Goal: Task Accomplishment & Management: Use online tool/utility

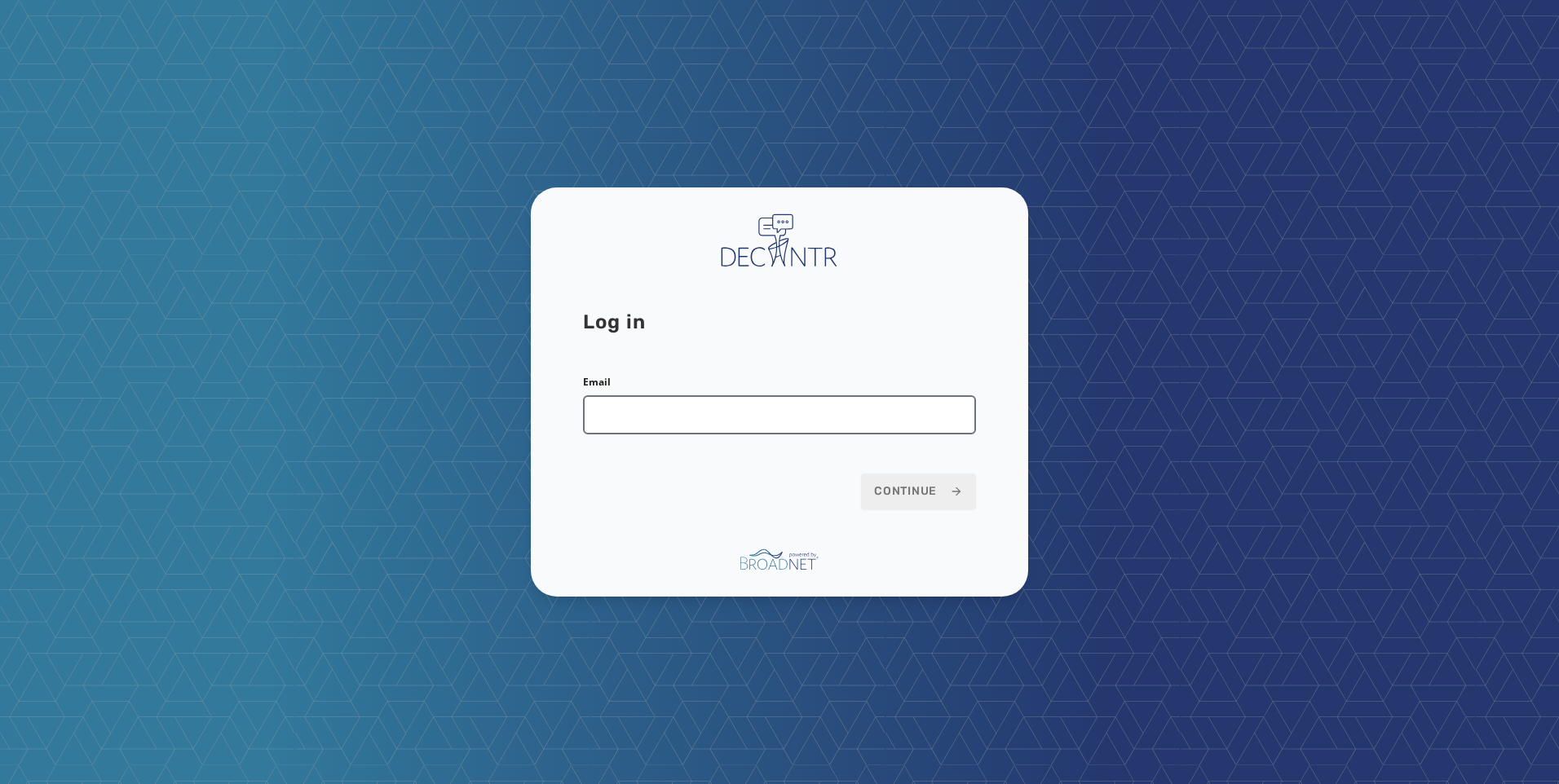
click at [808, 409] on input "Email" at bounding box center [780, 415] width 393 height 39
type input "**********"
click at [919, 498] on span "Continue" at bounding box center [918, 491] width 89 height 17
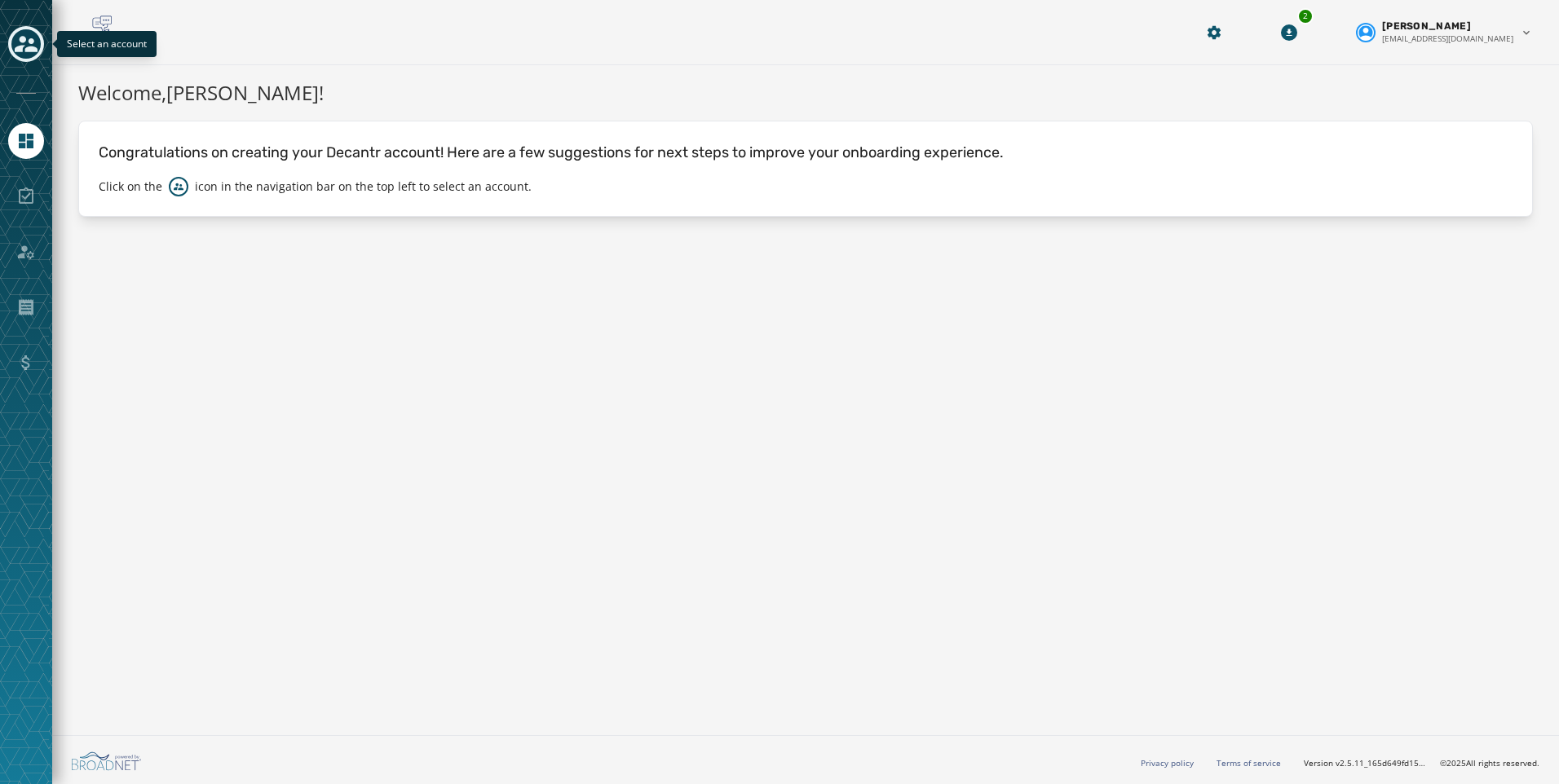
click at [18, 39] on icon "Toggle account select drawer" at bounding box center [25, 43] width 22 height 22
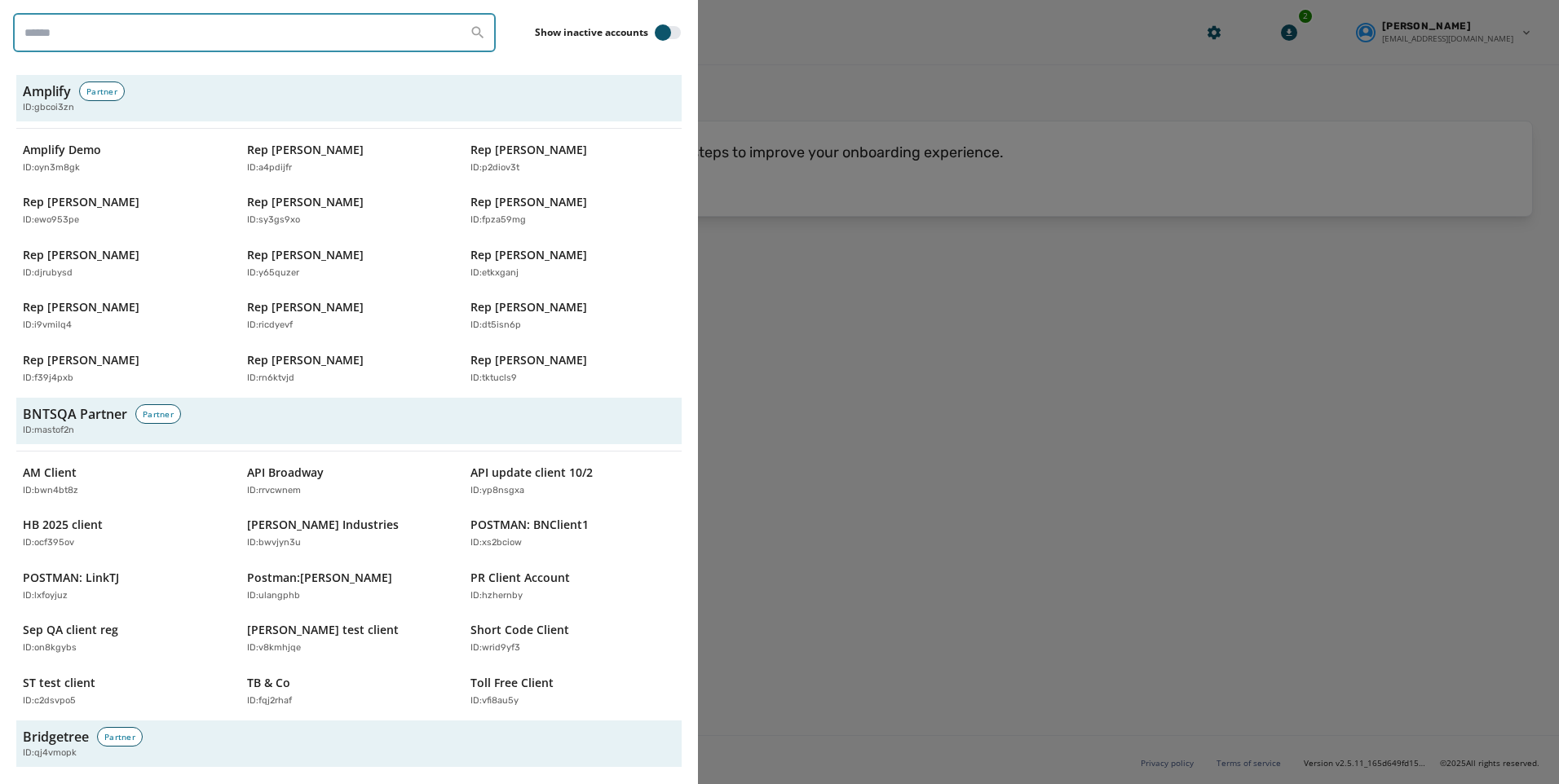
click at [175, 39] on input "search" at bounding box center [254, 32] width 483 height 39
type input "*******"
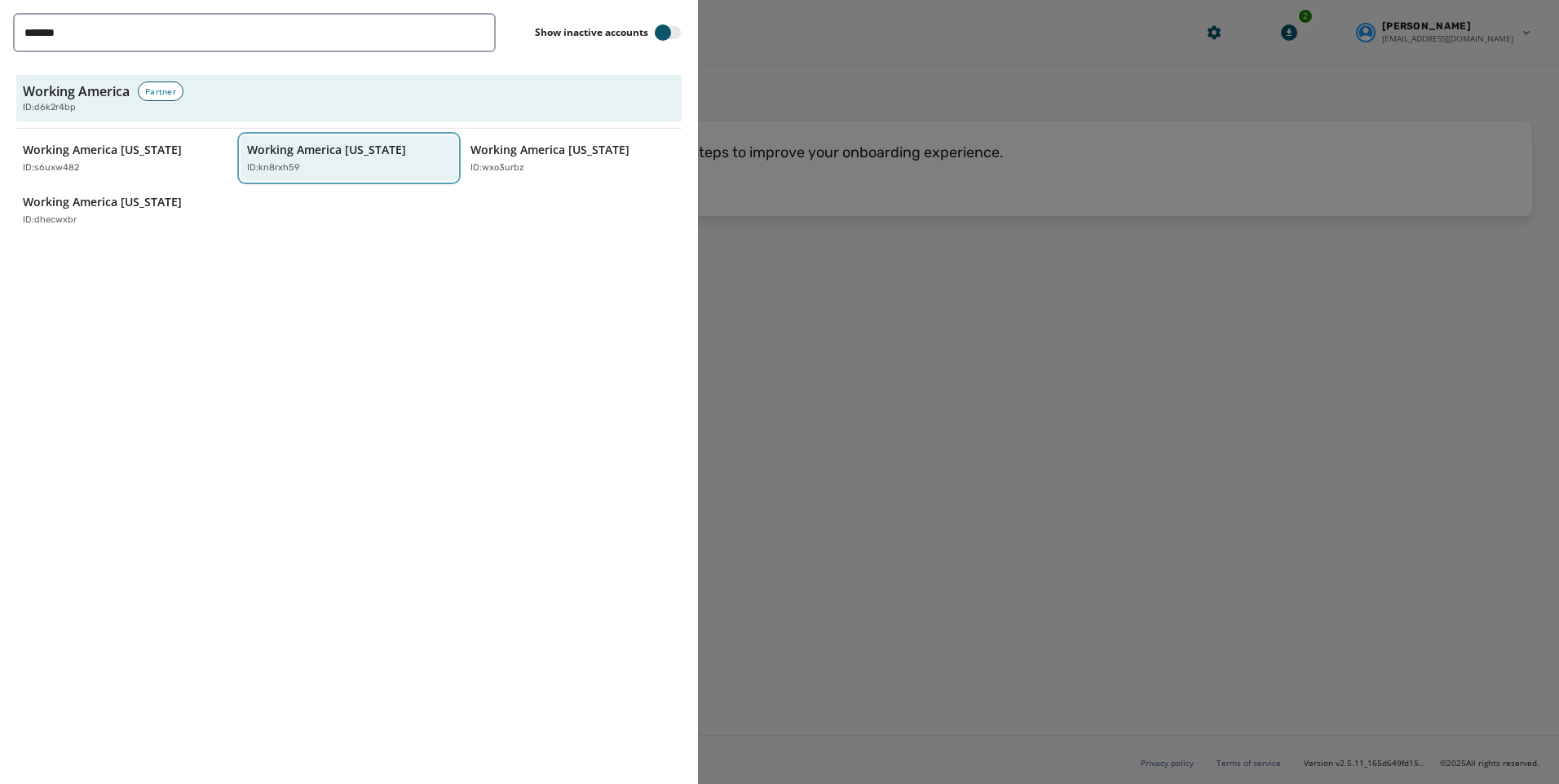
click at [307, 167] on div "ID: kn8rxh59" at bounding box center [341, 168] width 189 height 14
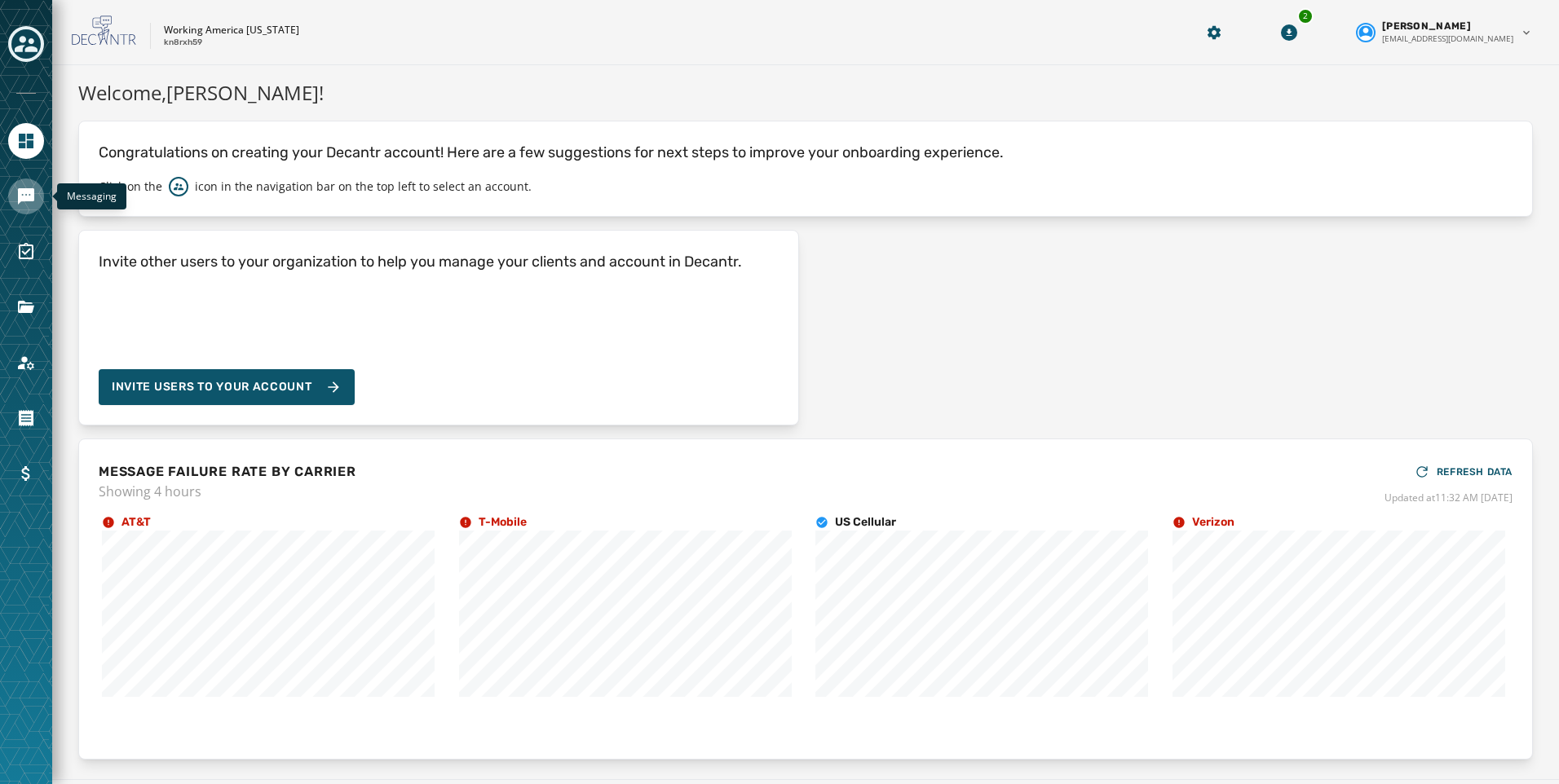
click at [29, 200] on icon "Navigate to Messaging" at bounding box center [25, 196] width 17 height 17
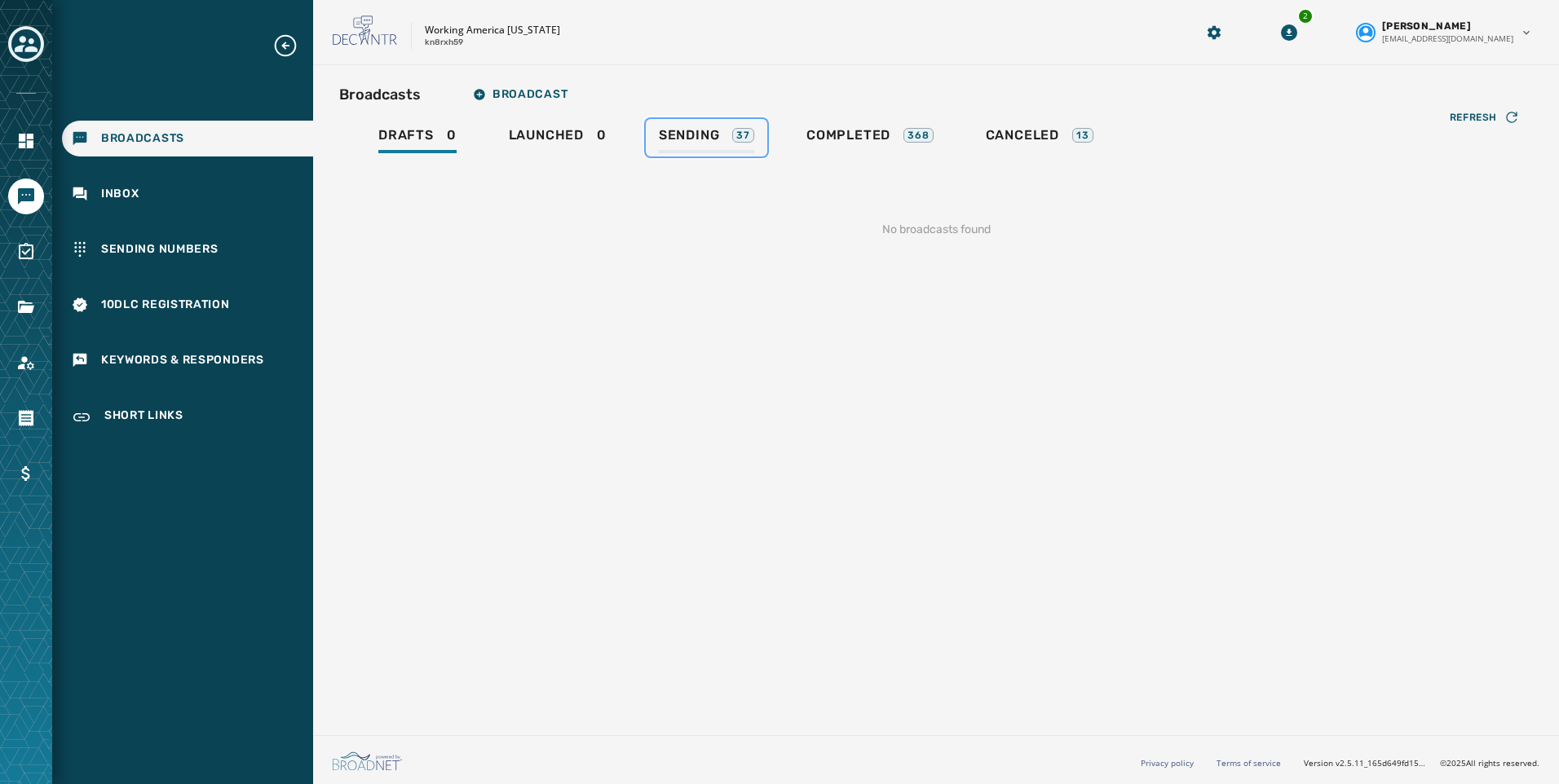
click at [733, 129] on div "Sending 37" at bounding box center [707, 140] width 96 height 26
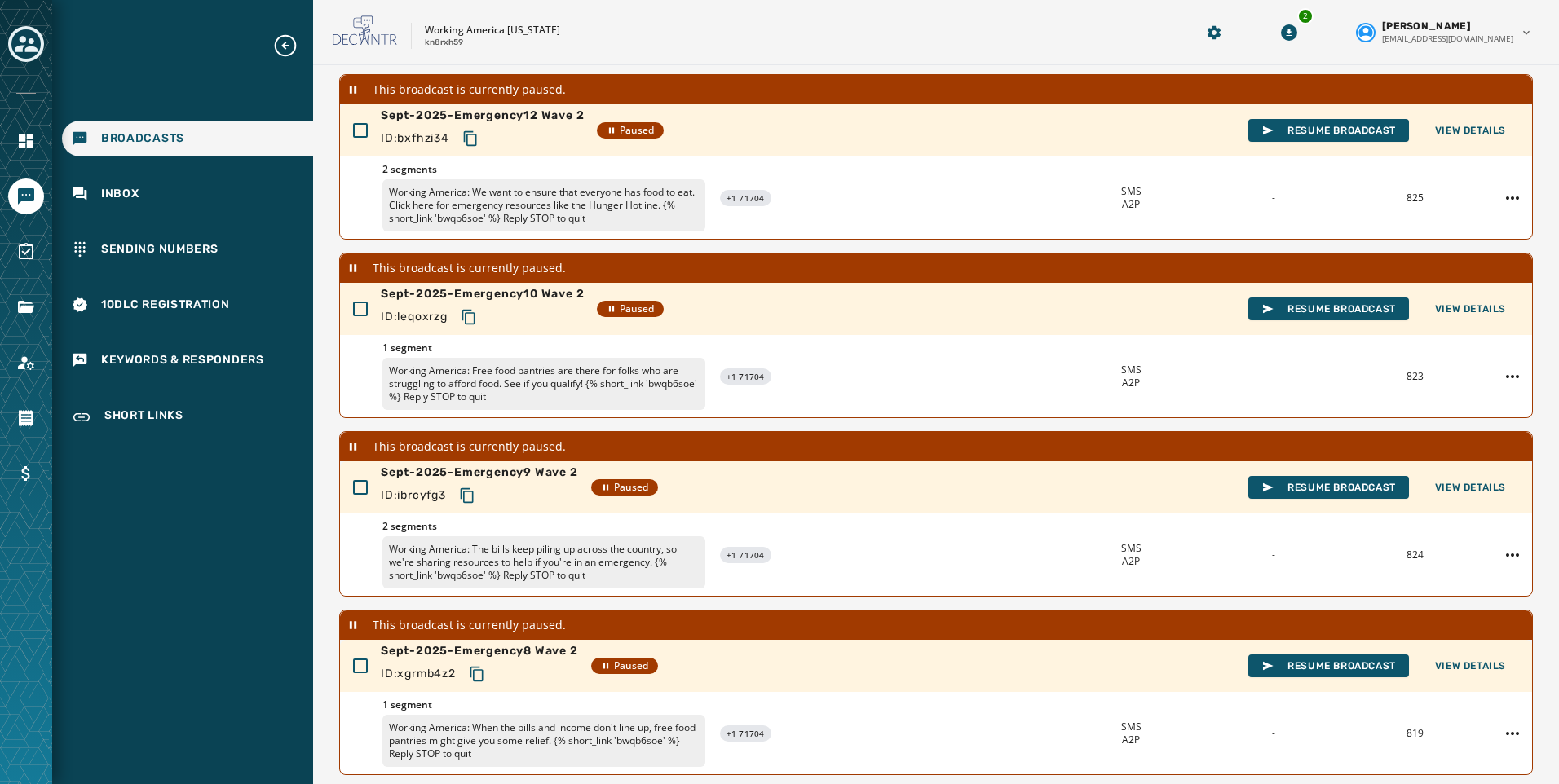
scroll to position [454, 0]
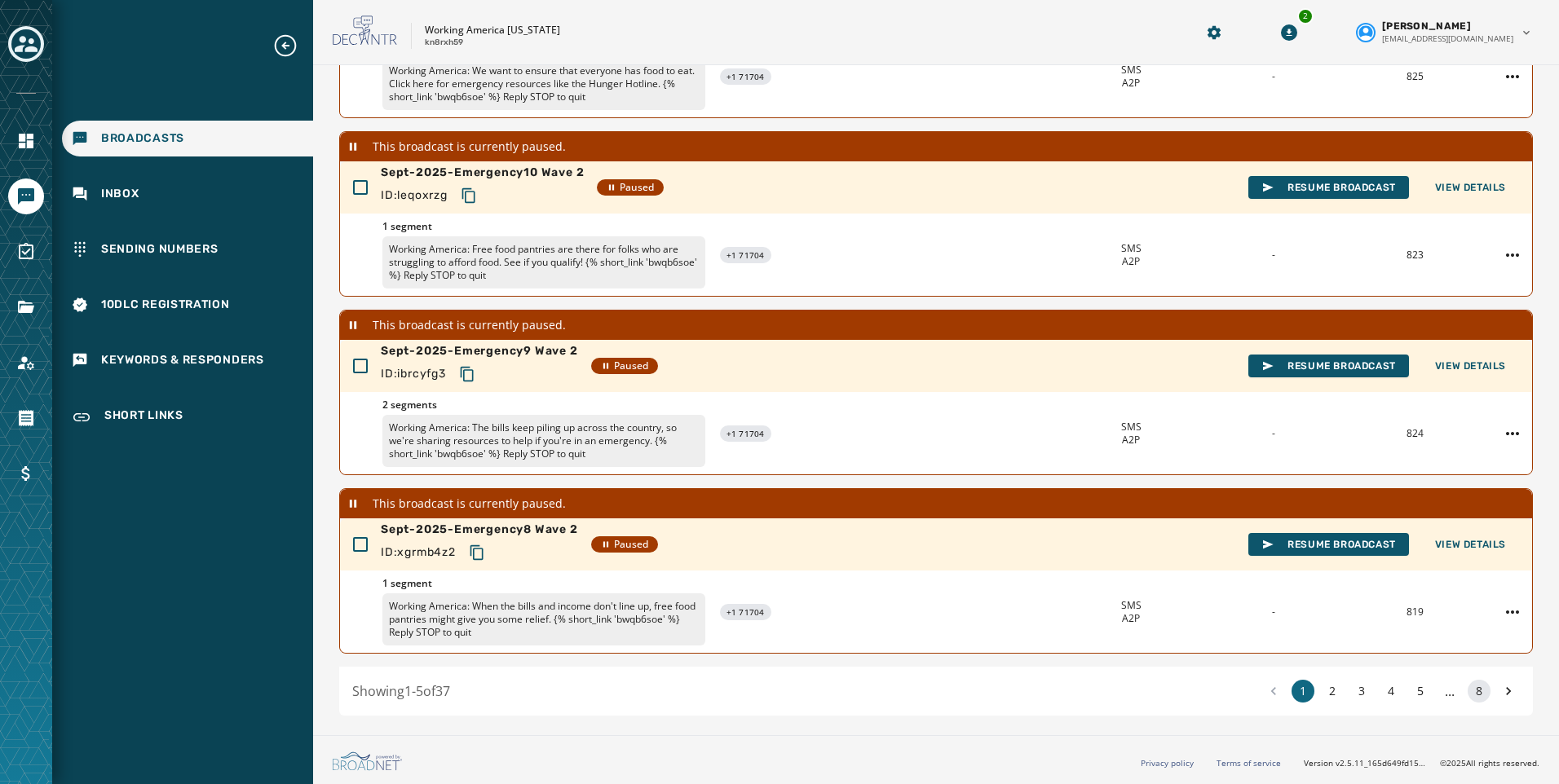
click at [1468, 689] on button "8" at bounding box center [1479, 690] width 22 height 22
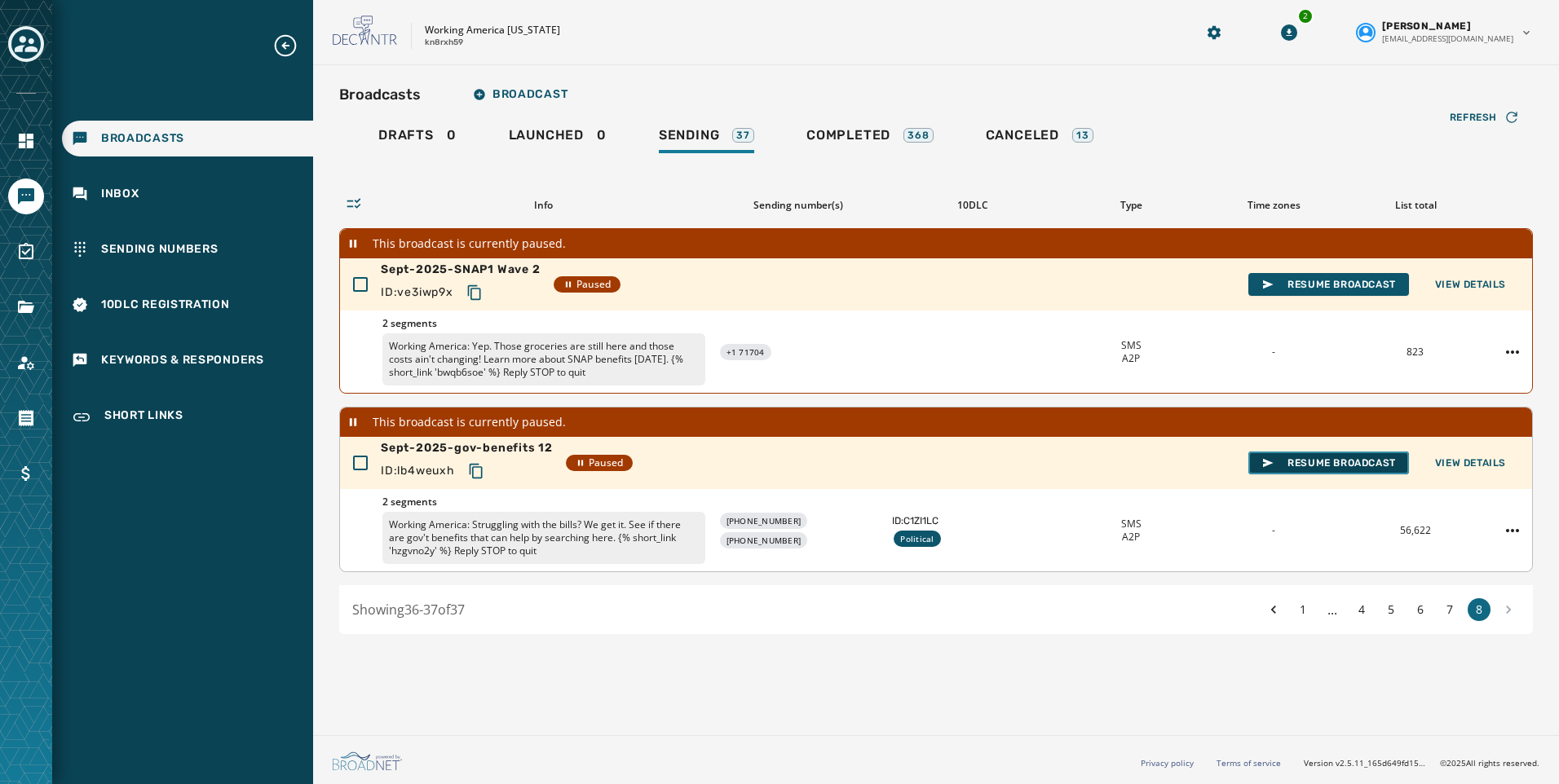
click at [1307, 462] on span "Resume Broadcast" at bounding box center [1329, 463] width 135 height 13
click at [1296, 457] on span "Resume Broadcast" at bounding box center [1329, 463] width 135 height 13
click at [1352, 462] on span "Resume Broadcast" at bounding box center [1329, 463] width 135 height 13
drag, startPoint x: 473, startPoint y: 468, endPoint x: 208, endPoint y: 502, distance: 267.2
click at [473, 468] on icon "Copy text to clipboard" at bounding box center [475, 471] width 13 height 15
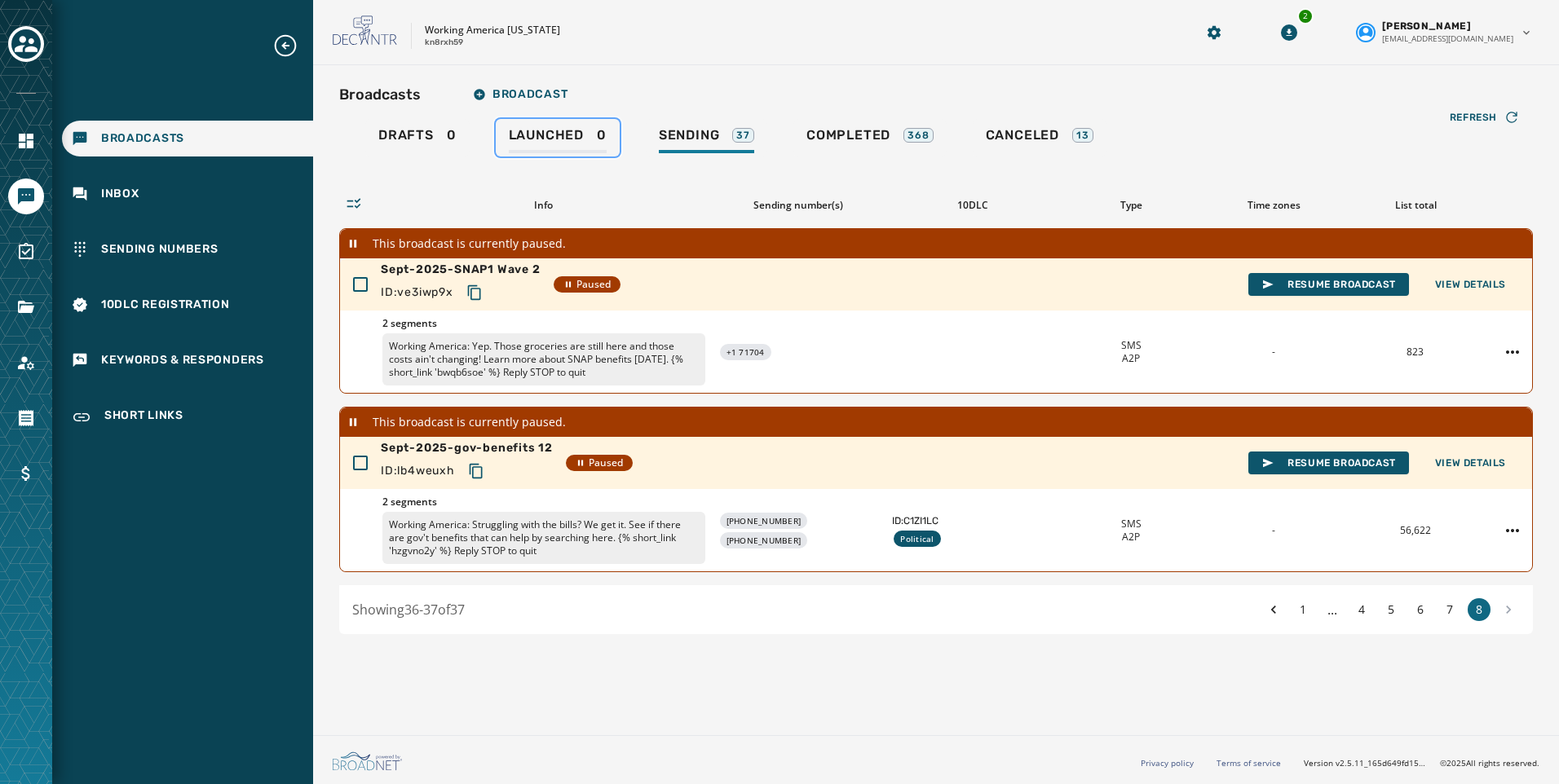
click at [567, 131] on span "Launched" at bounding box center [546, 135] width 75 height 17
click at [670, 131] on span "Sending" at bounding box center [690, 135] width 62 height 17
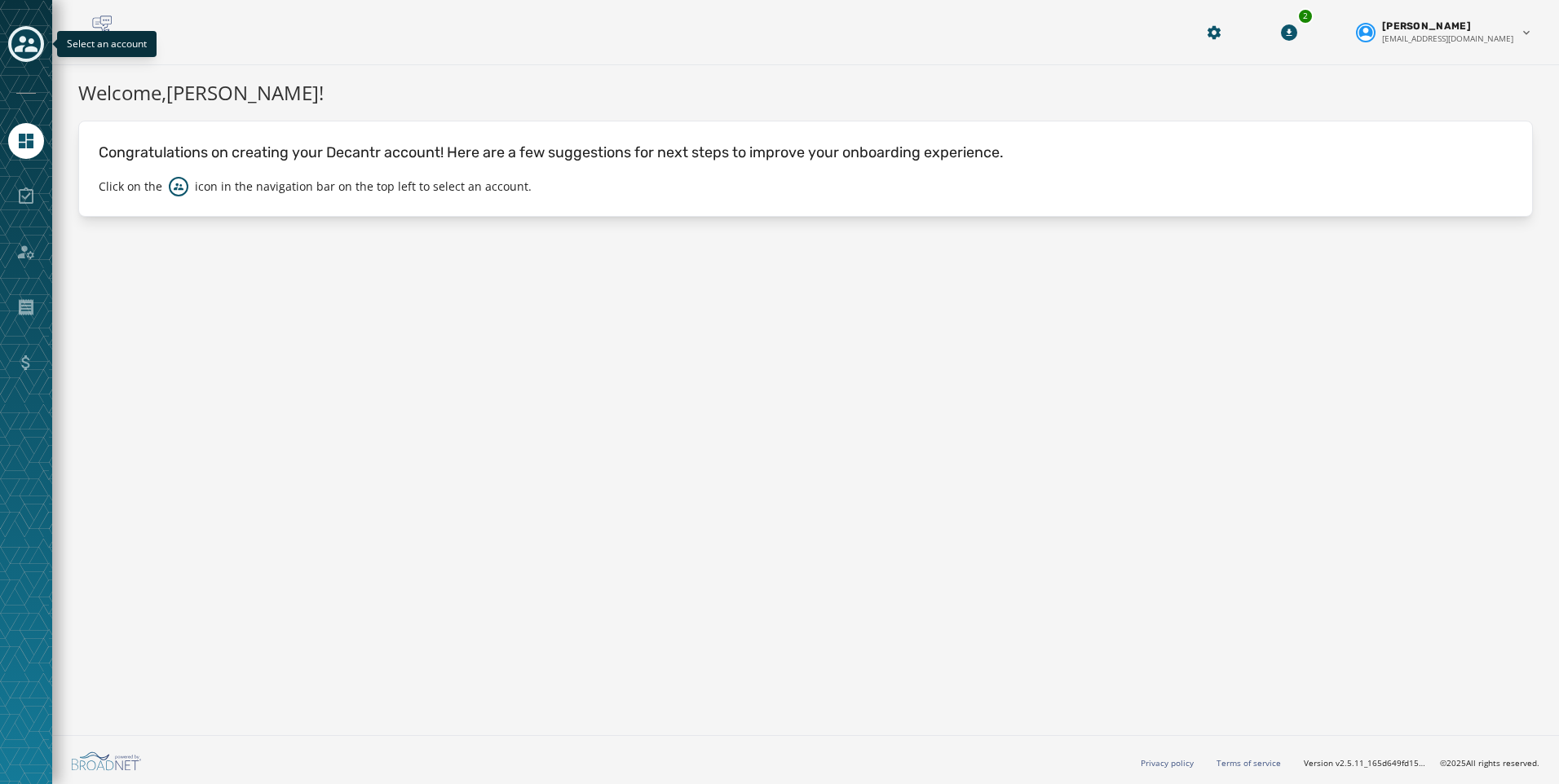
click at [18, 47] on icon "Toggle account select drawer" at bounding box center [25, 44] width 22 height 17
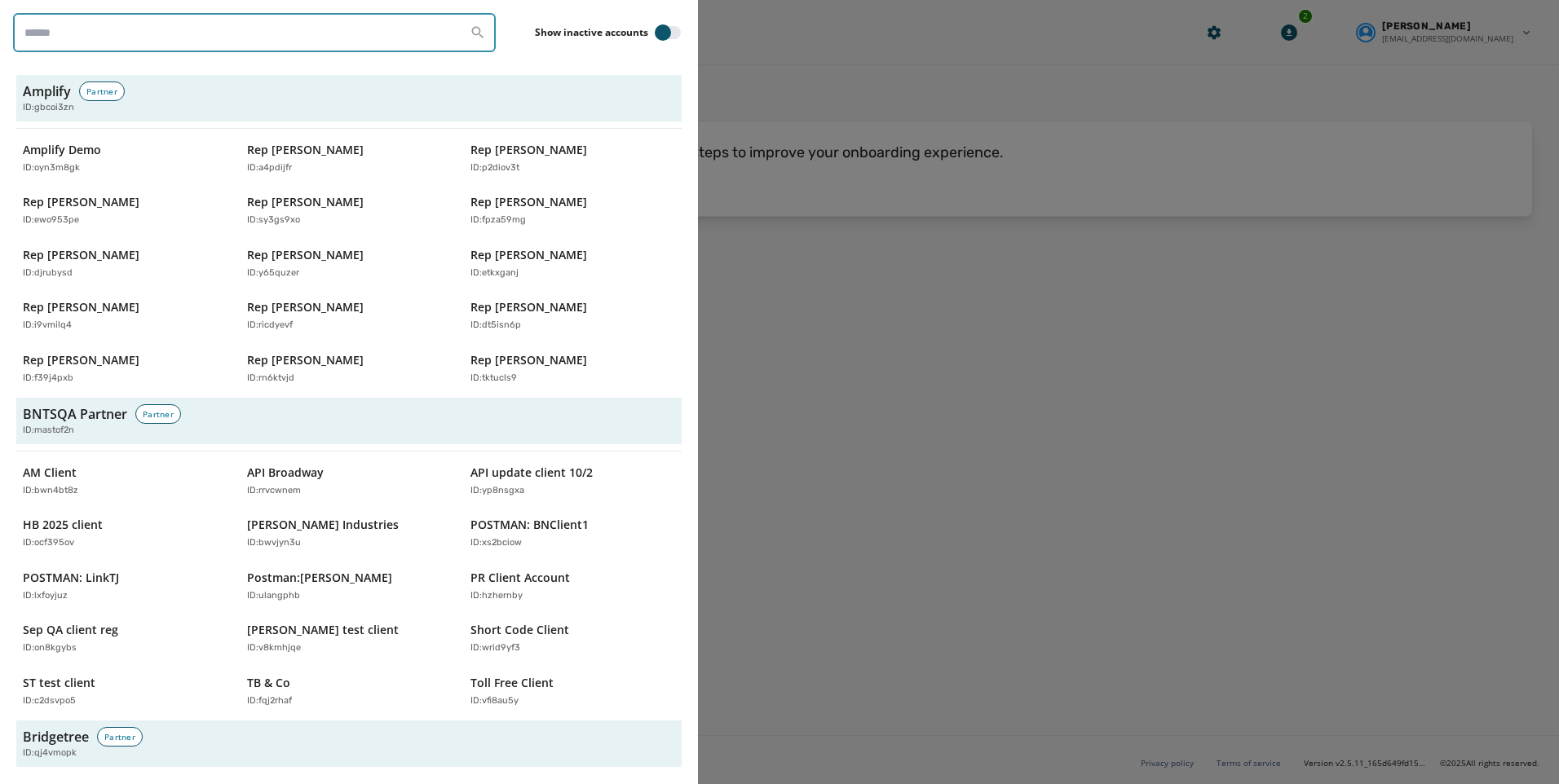
click at [205, 37] on input "search" at bounding box center [254, 32] width 483 height 39
type input "*******"
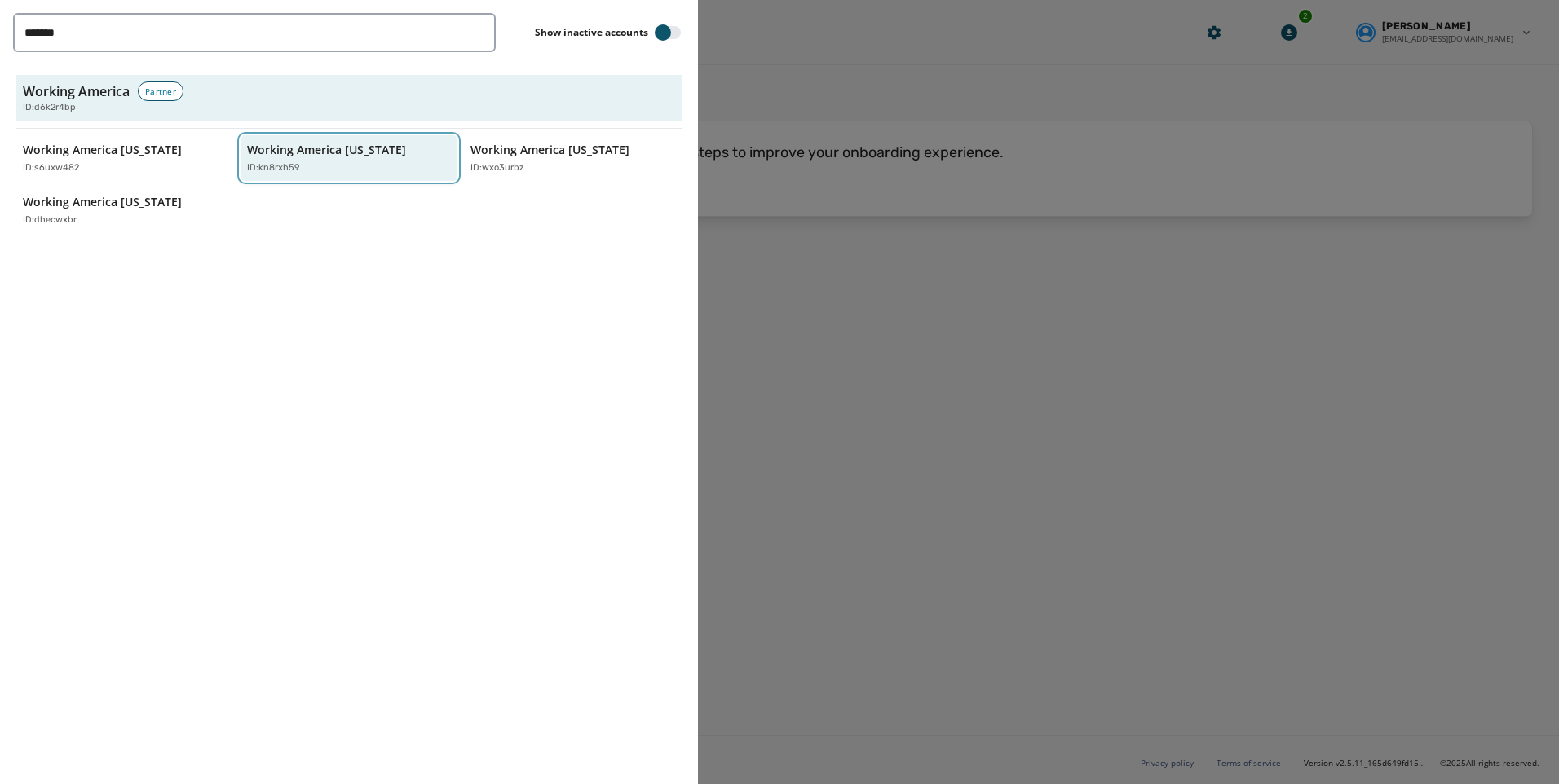
click at [351, 156] on p "Working America [US_STATE]" at bounding box center [326, 149] width 159 height 17
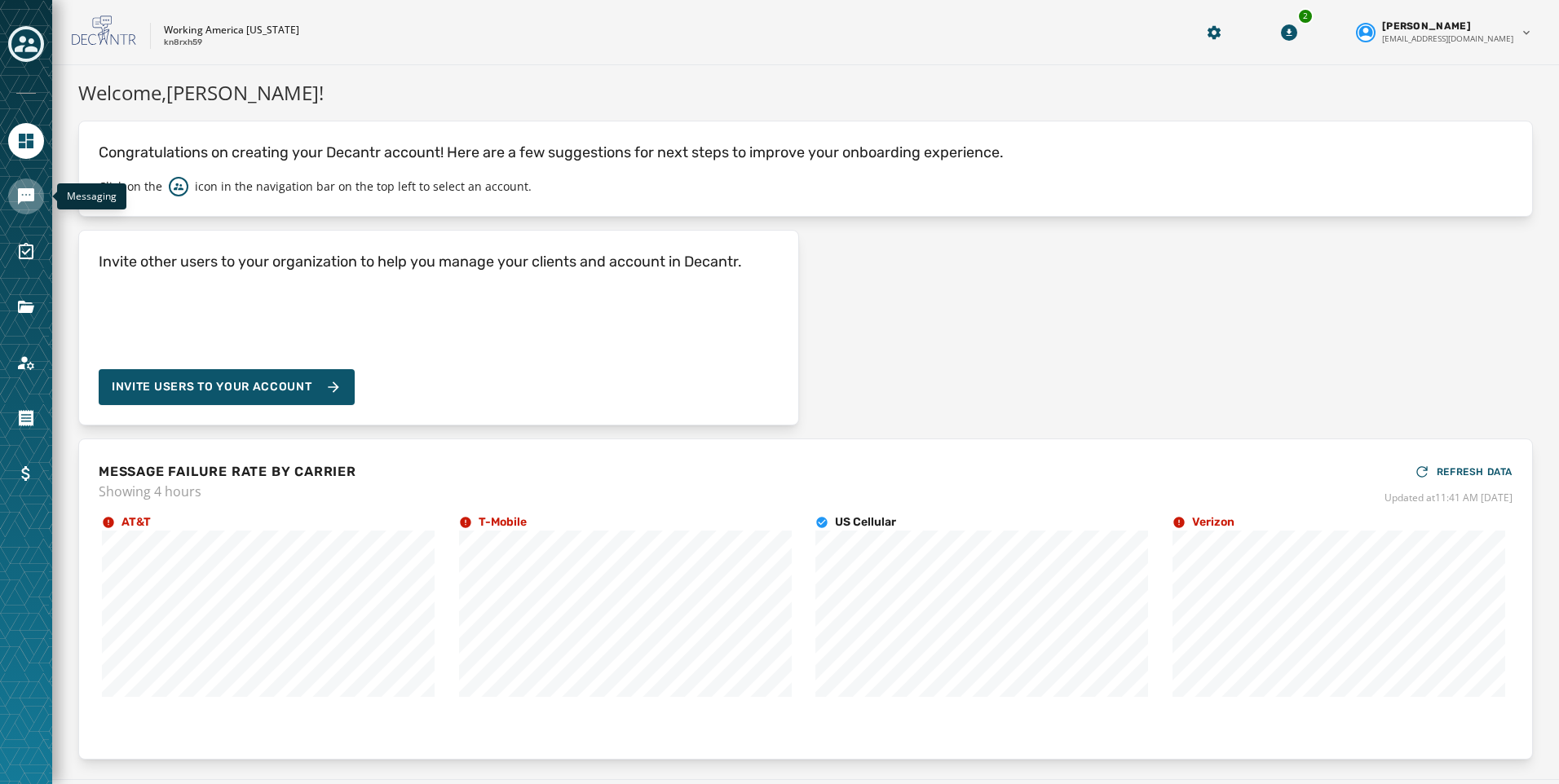
click at [19, 186] on link "Navigate to Messaging" at bounding box center [25, 196] width 36 height 36
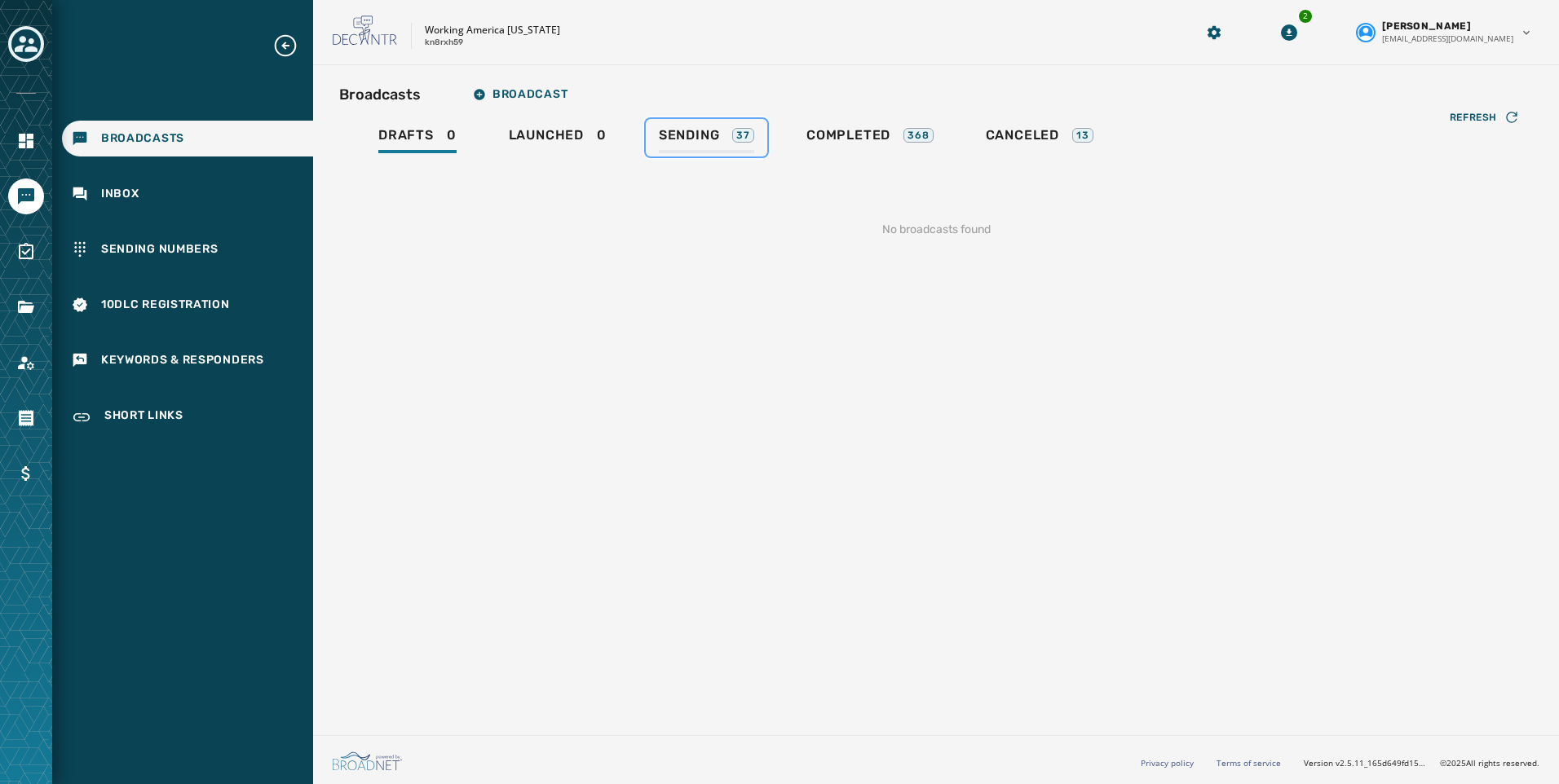
click at [707, 123] on link "Sending 37" at bounding box center [706, 138] width 121 height 37
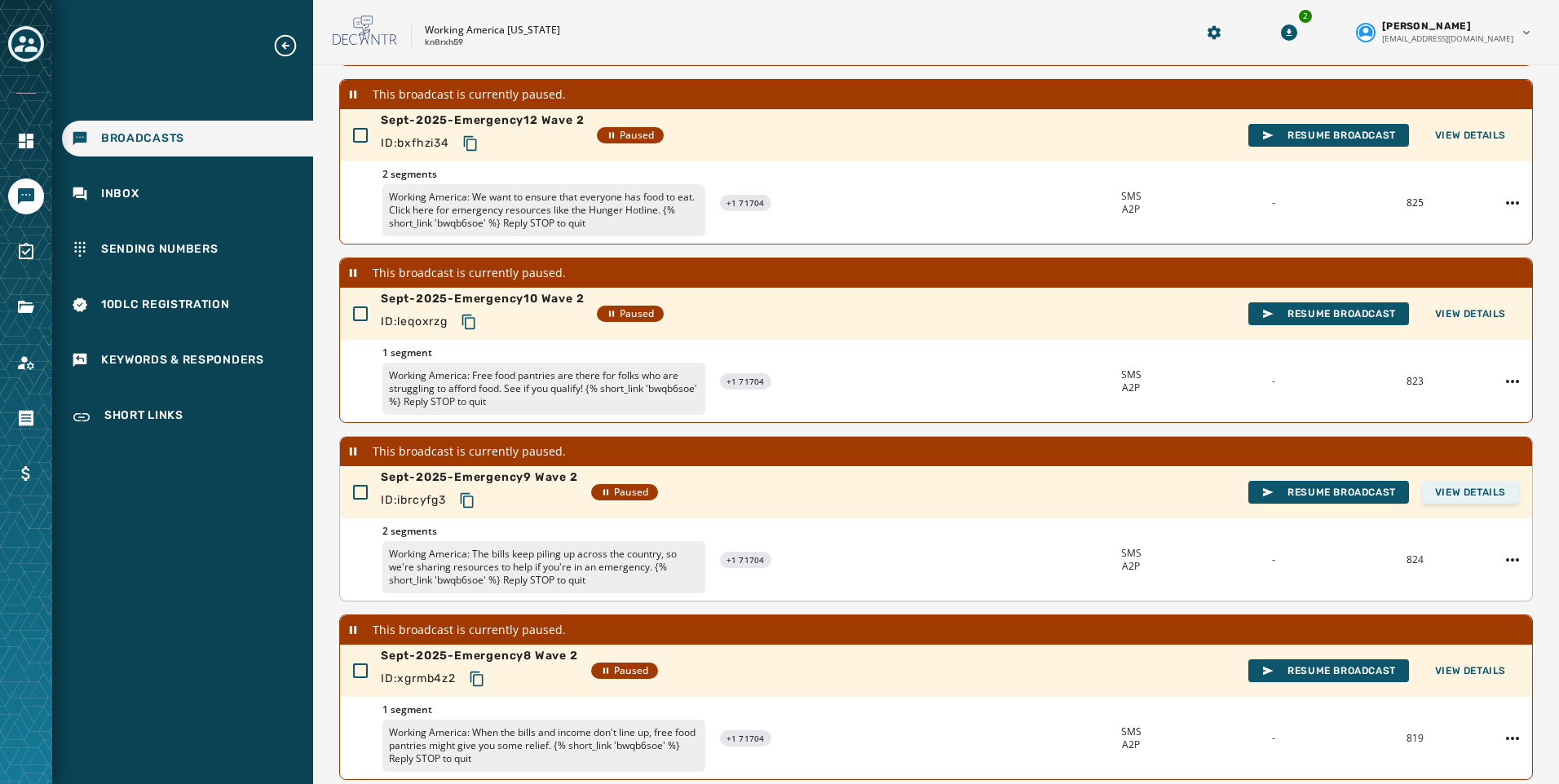
scroll to position [454, 0]
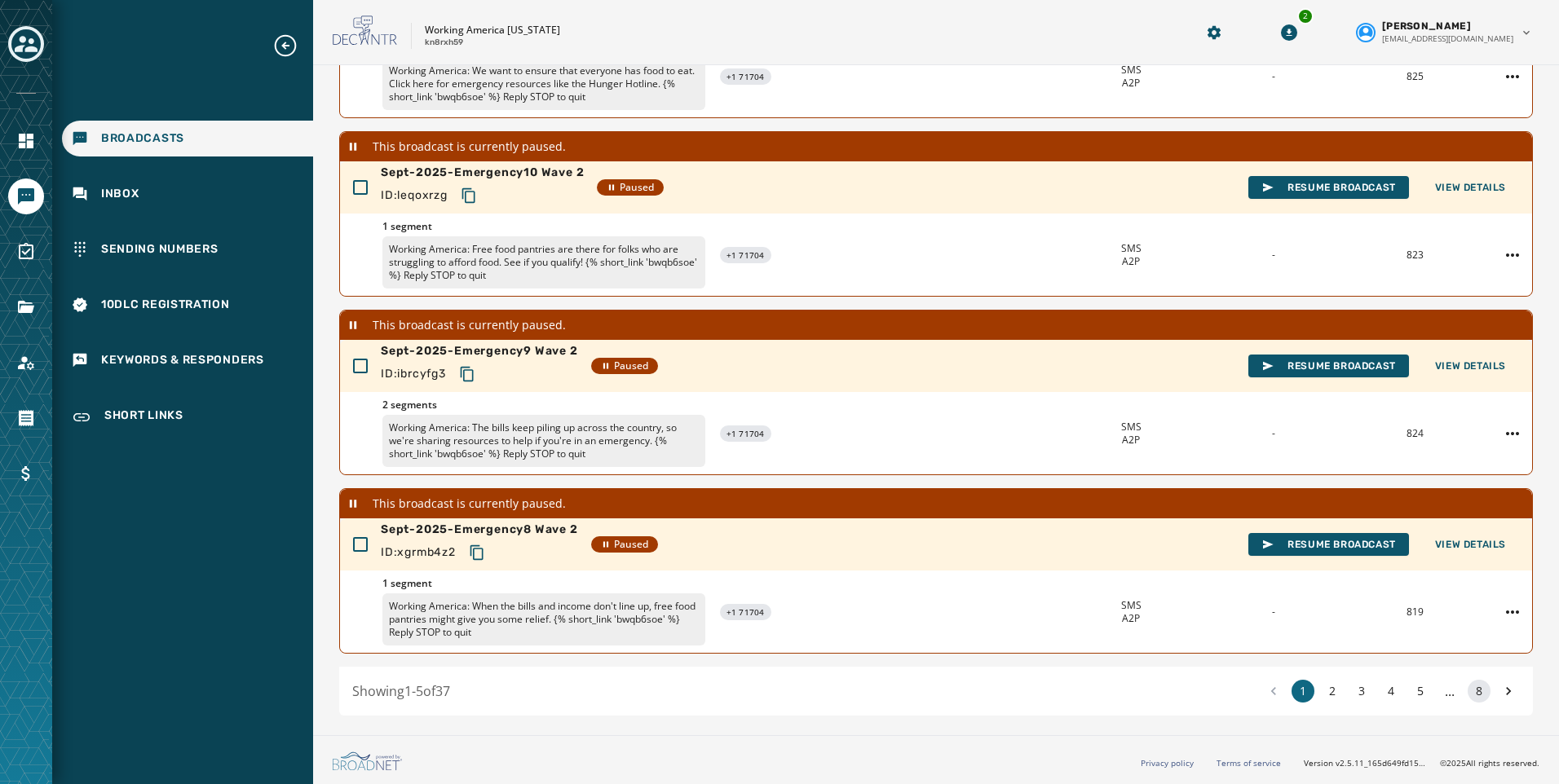
click at [1468, 689] on button "8" at bounding box center [1479, 690] width 22 height 22
